Goal: Information Seeking & Learning: Learn about a topic

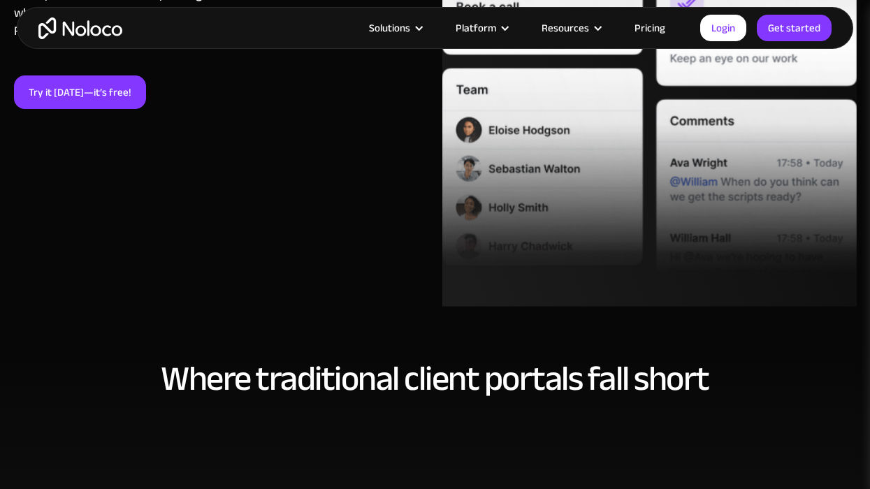
scroll to position [440, 0]
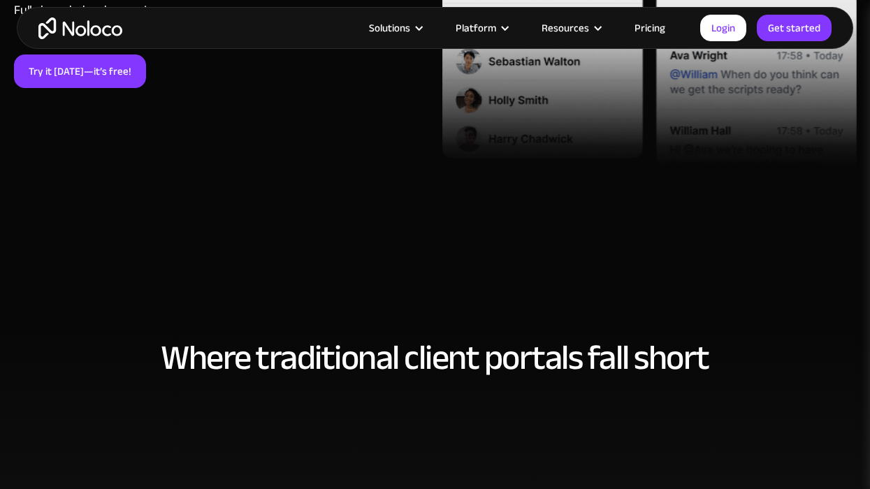
click at [647, 27] on link "Pricing" at bounding box center [650, 28] width 66 height 18
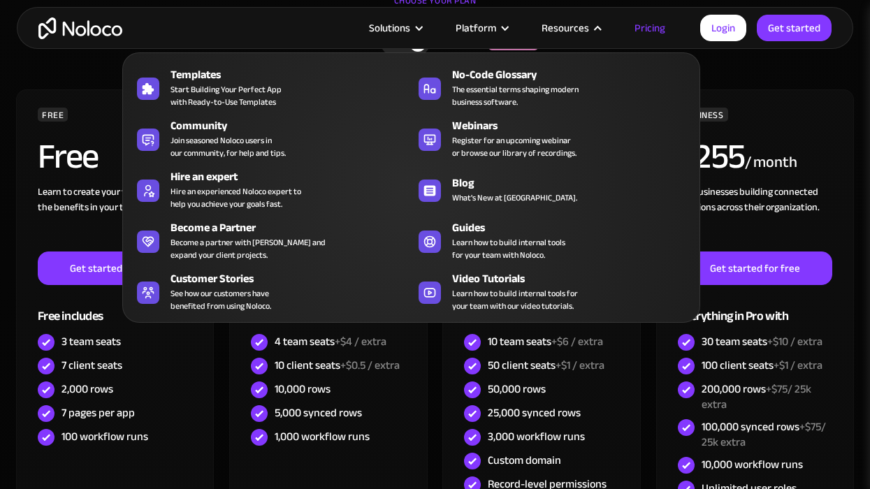
scroll to position [399, 0]
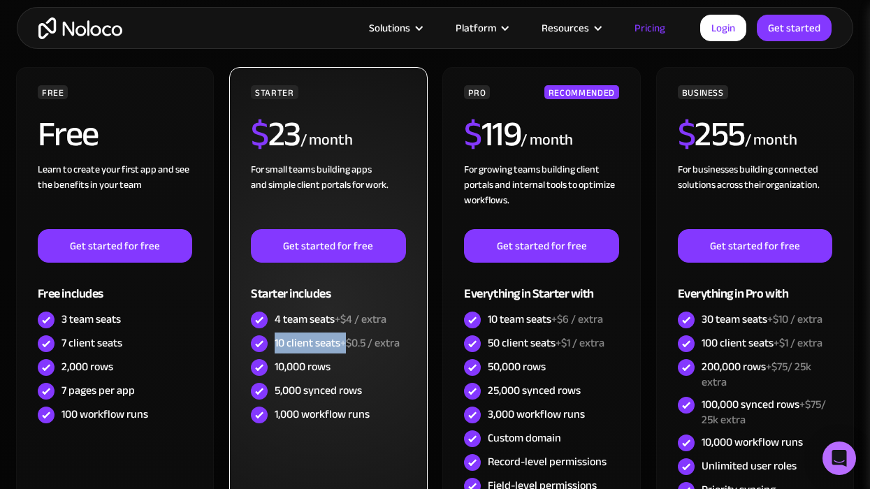
drag, startPoint x: 275, startPoint y: 346, endPoint x: 347, endPoint y: 346, distance: 71.3
click at [347, 346] on div "10 client seats +$0.5 / extra" at bounding box center [337, 343] width 125 height 15
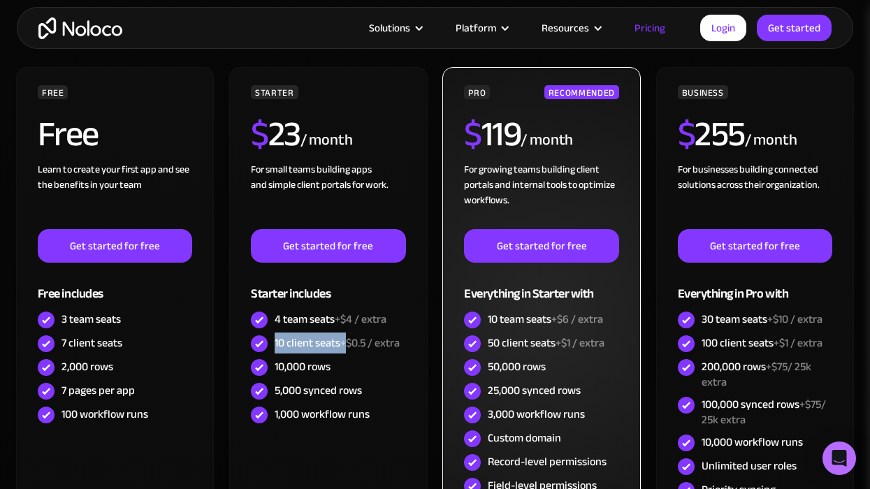
scroll to position [426, 0]
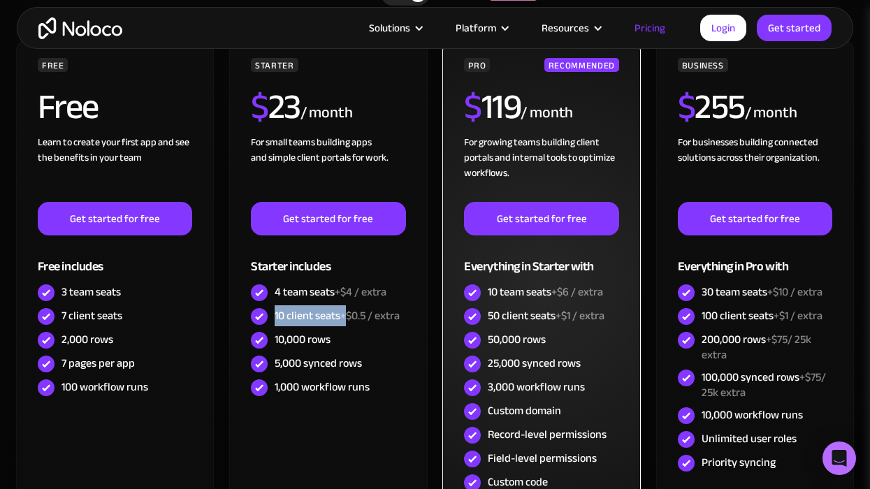
drag, startPoint x: 485, startPoint y: 319, endPoint x: 560, endPoint y: 319, distance: 74.8
click at [560, 319] on div "50 client seats +$1 / extra" at bounding box center [541, 317] width 155 height 24
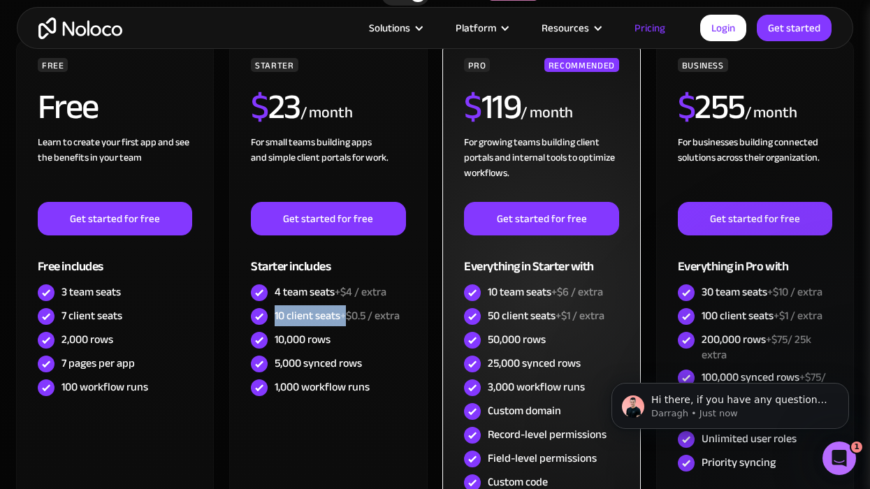
scroll to position [0, 0]
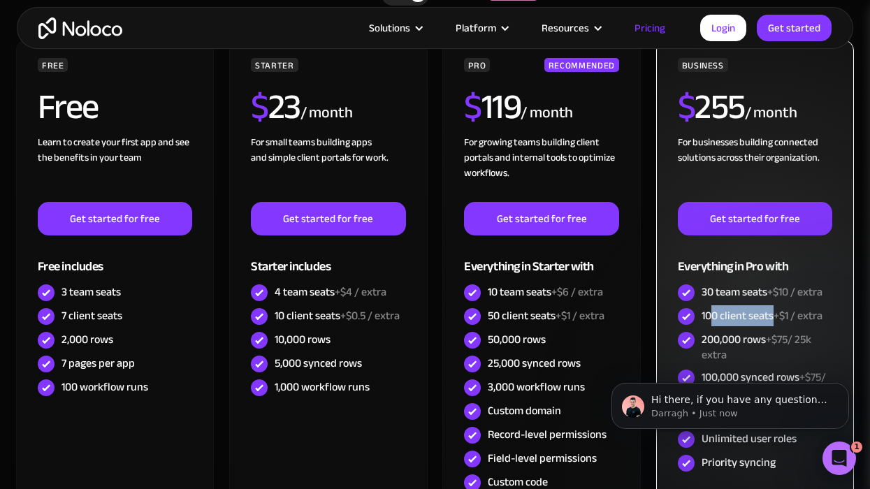
drag, startPoint x: 715, startPoint y: 318, endPoint x: 773, endPoint y: 322, distance: 58.1
click at [773, 321] on div "100 client seats +$1 / extra" at bounding box center [762, 315] width 121 height 15
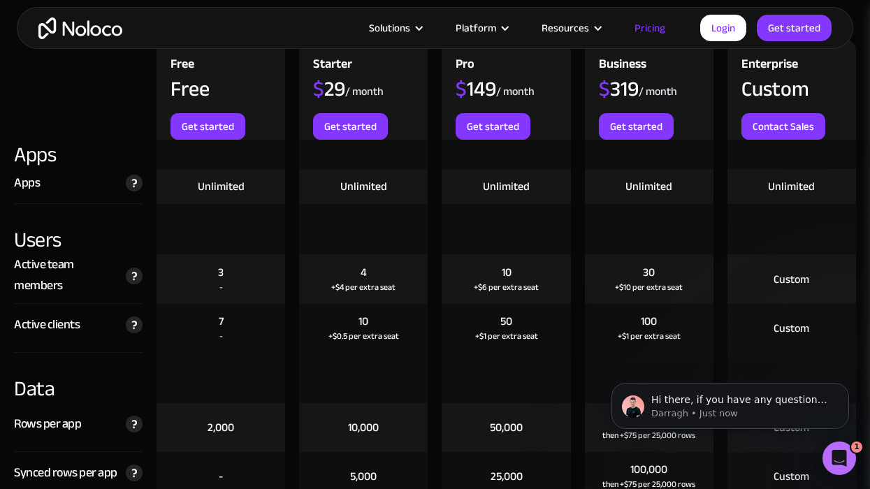
scroll to position [1565, 0]
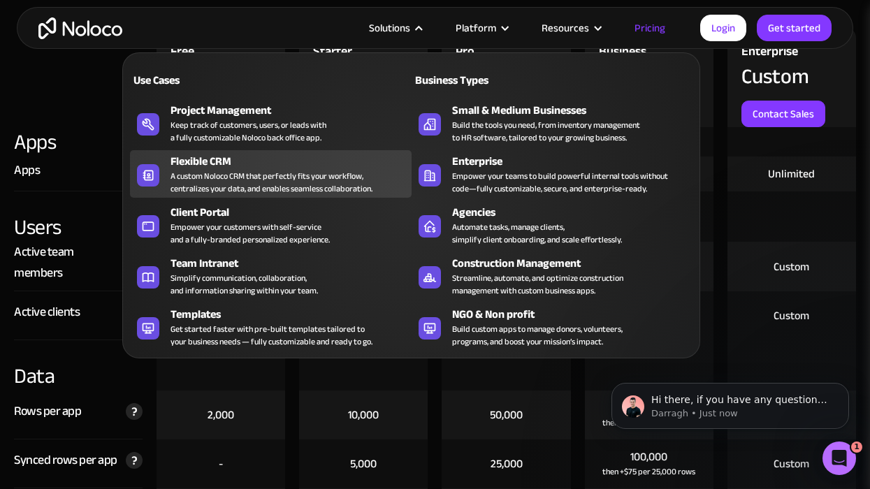
click at [227, 183] on div "A custom Noloco CRM that perfectly fits your workflow, centralizes your data, a…" at bounding box center [272, 182] width 202 height 25
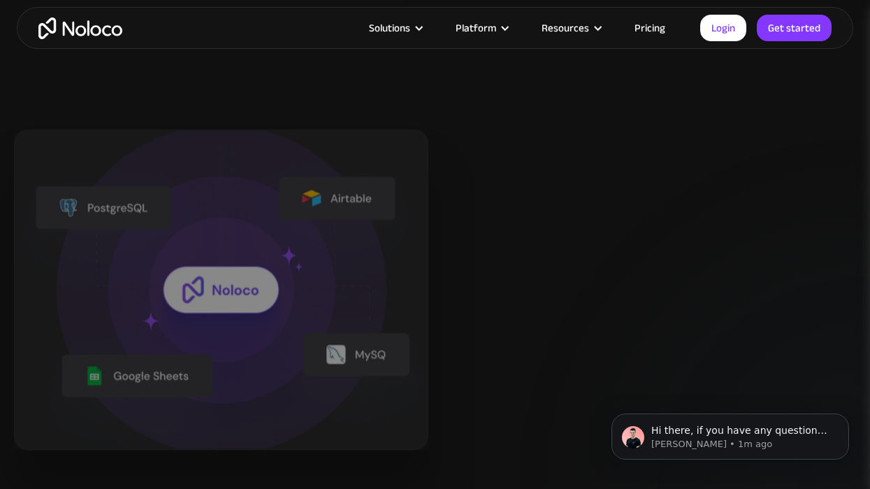
scroll to position [1521, 0]
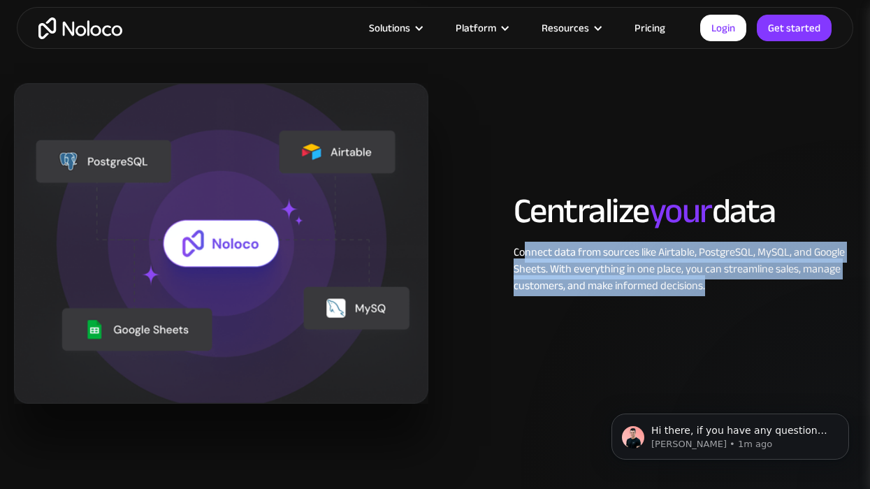
drag, startPoint x: 526, startPoint y: 254, endPoint x: 530, endPoint y: 302, distance: 48.4
click at [530, 302] on div "Centralize your data Connect data from sources like Airtable, PostgreSQL, MySQL…" at bounding box center [435, 243] width 856 height 321
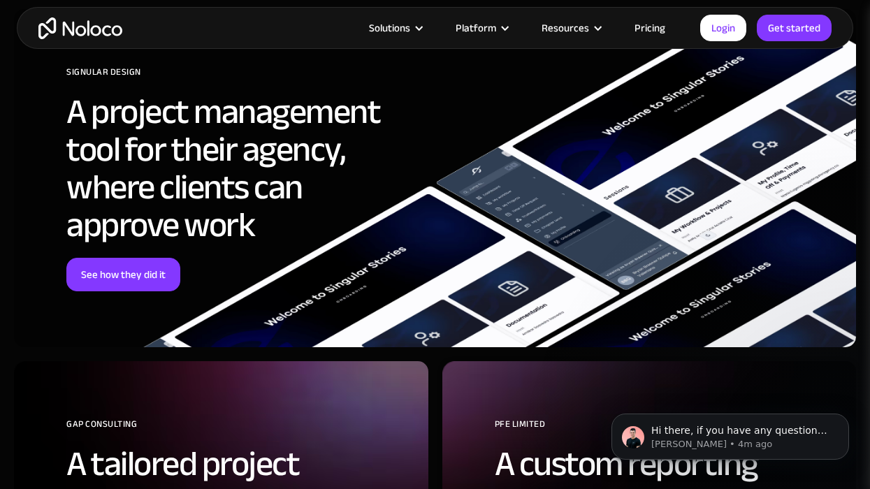
scroll to position [3551, 0]
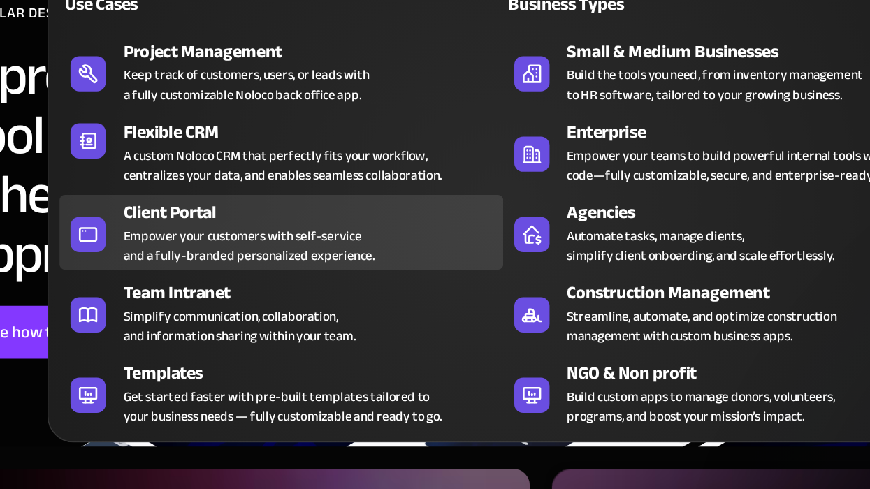
click at [240, 227] on div "Empower your customers with self-service and a fully-branded personalized exper…" at bounding box center [250, 233] width 159 height 25
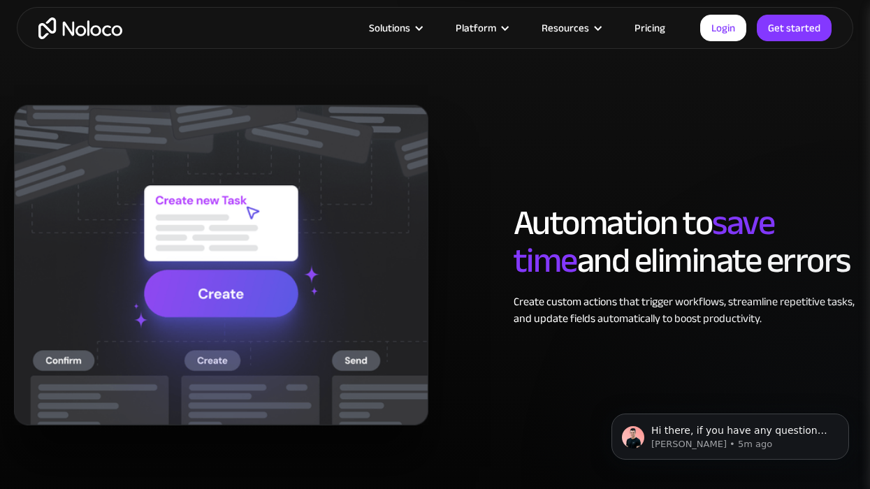
scroll to position [2576, 0]
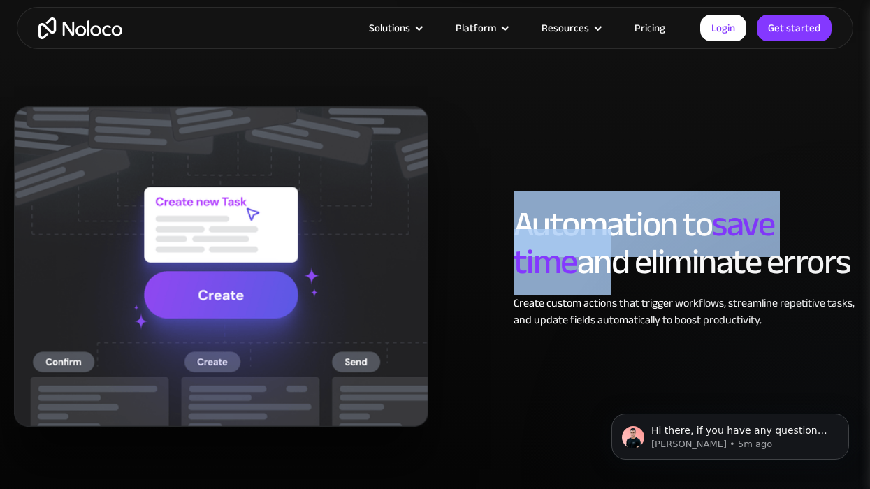
drag, startPoint x: 520, startPoint y: 224, endPoint x: 524, endPoint y: 287, distance: 63.7
click at [524, 281] on h2 "Automation to save time and eliminate errors" at bounding box center [685, 244] width 343 height 76
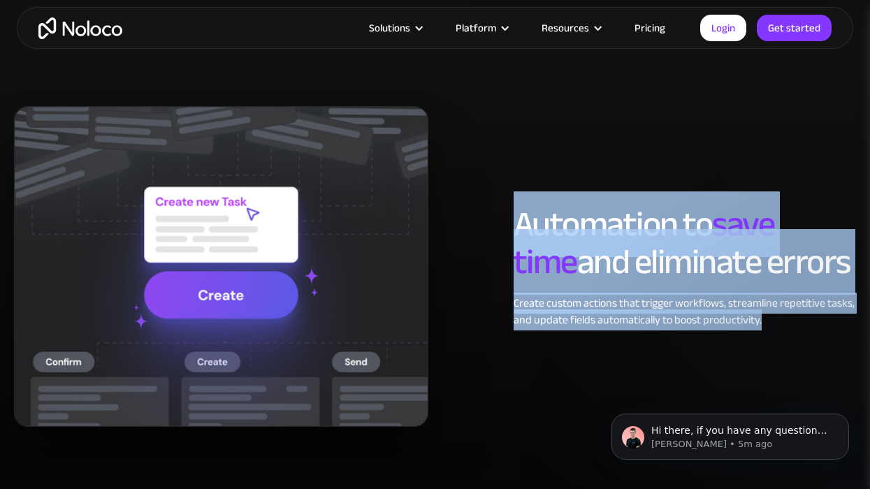
drag, startPoint x: 515, startPoint y: 220, endPoint x: 529, endPoint y: 347, distance: 127.2
click at [529, 347] on div "Automation to save time and eliminate errors Create custom actions that trigger…" at bounding box center [435, 266] width 856 height 321
click at [528, 326] on div "Create custom actions that trigger workflows, streamline repetitive tasks, and …" at bounding box center [685, 312] width 343 height 34
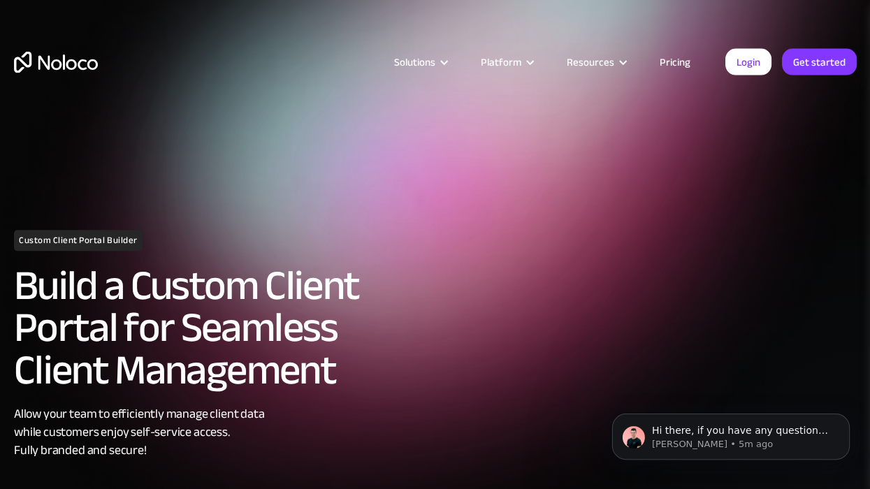
scroll to position [0, 0]
